Goal: Register for event/course

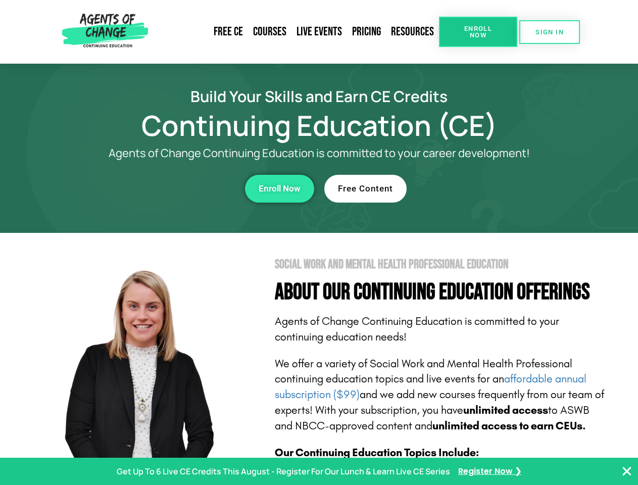
click at [319, 243] on section "Social Work and Mental Health Professional Education About Our Continuing Educa…" at bounding box center [319, 445] width 638 height 424
click at [478, 32] on span "Enroll Now" at bounding box center [478, 31] width 46 height 13
click at [550, 32] on span "SIGN IN" at bounding box center [550, 32] width 28 height 7
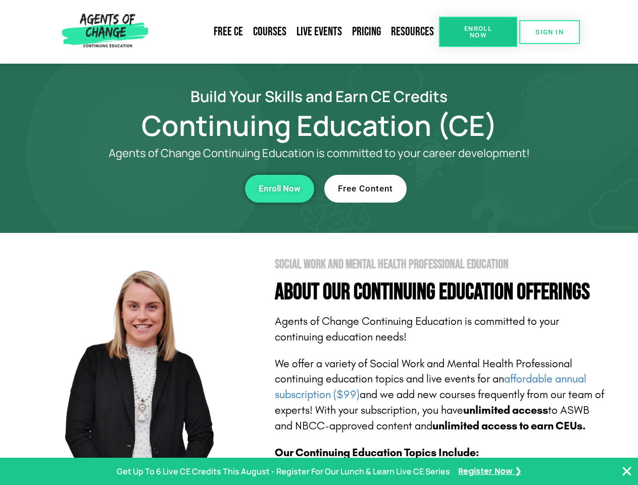
click at [175, 188] on div "Enroll Now" at bounding box center [175, 189] width 278 height 28
click at [279, 188] on span "Enroll Now" at bounding box center [280, 188] width 42 height 9
click at [463, 188] on div "Free Content" at bounding box center [463, 189] width 278 height 28
